Goal: Transaction & Acquisition: Purchase product/service

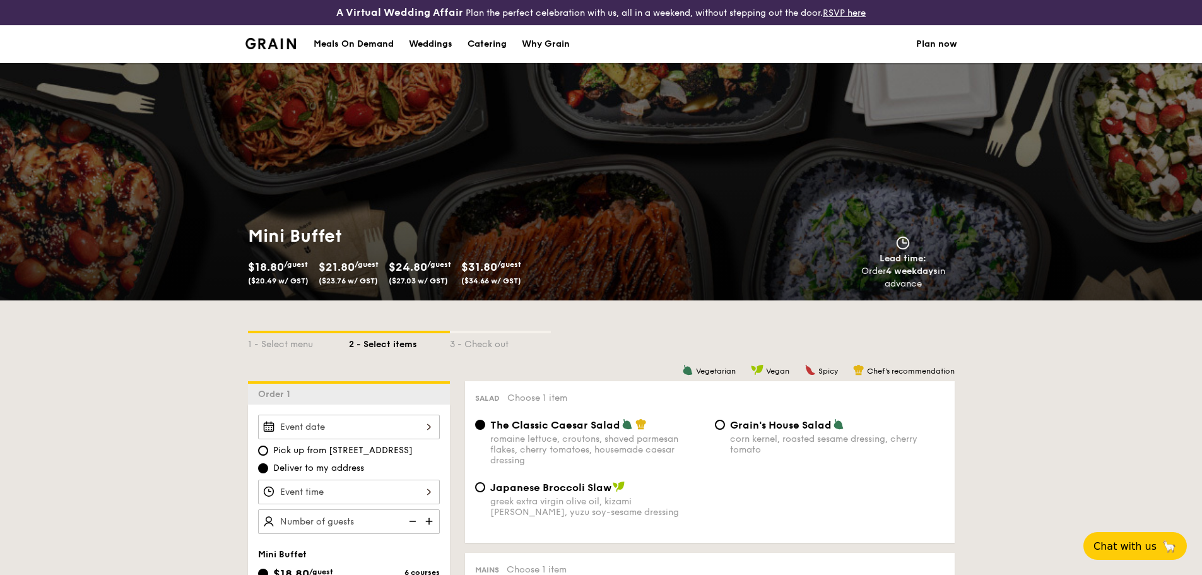
click at [275, 46] on img at bounding box center [271, 43] width 51 height 11
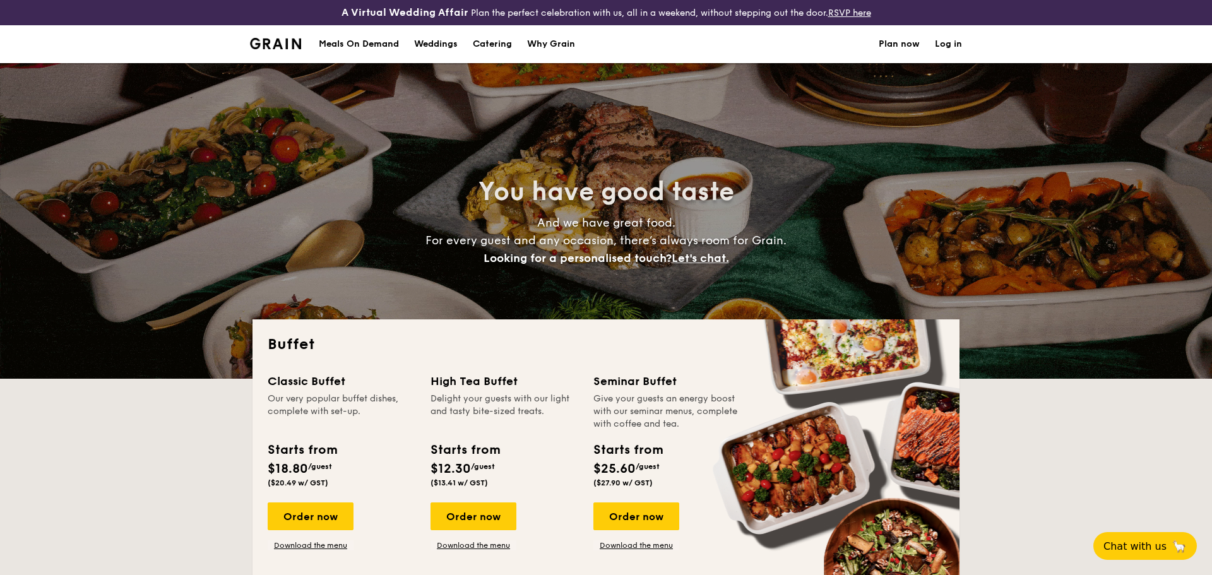
select select
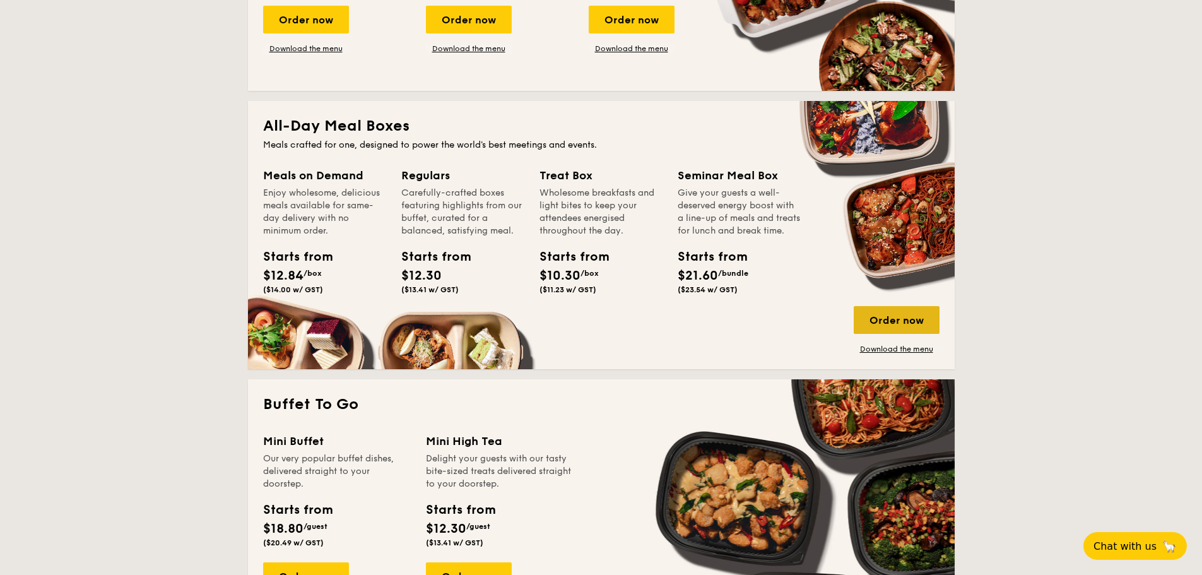
scroll to position [505, 0]
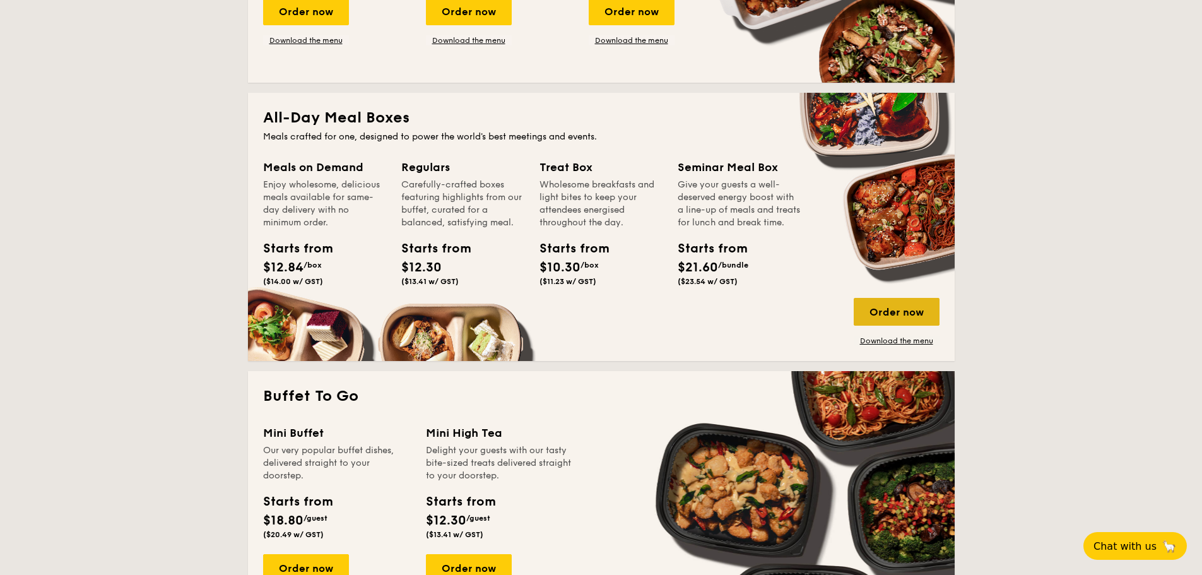
click at [879, 306] on div "Order now" at bounding box center [897, 312] width 86 height 28
